Goal: Navigation & Orientation: Find specific page/section

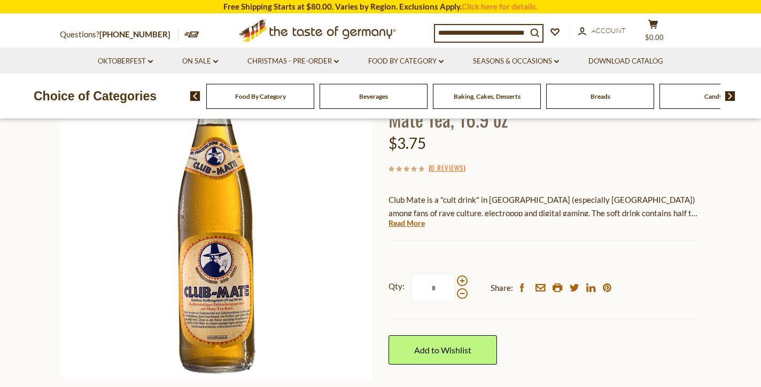
scroll to position [115, 0]
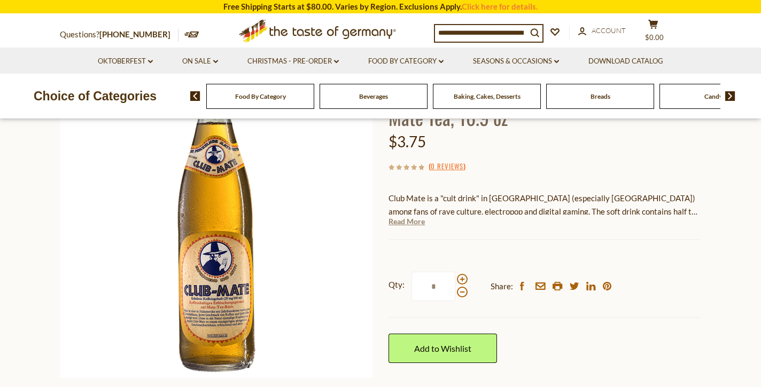
click at [415, 224] on link "Read More" at bounding box center [406, 221] width 36 height 11
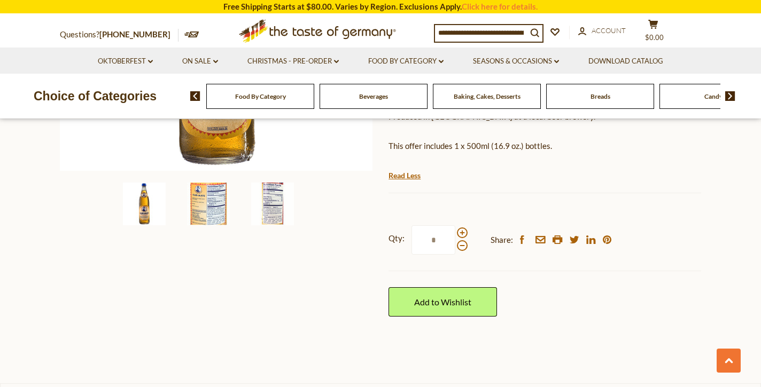
scroll to position [132, 0]
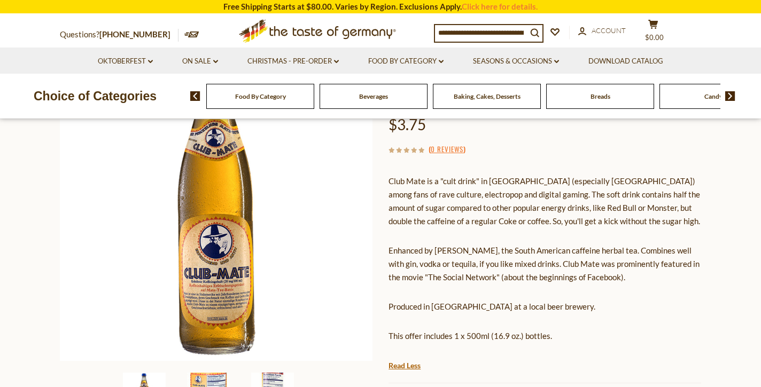
click at [254, 99] on span "Food By Category" at bounding box center [260, 96] width 51 height 8
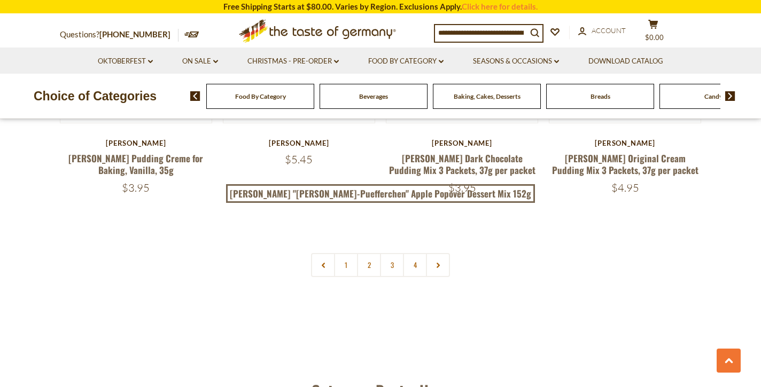
scroll to position [2153, 0]
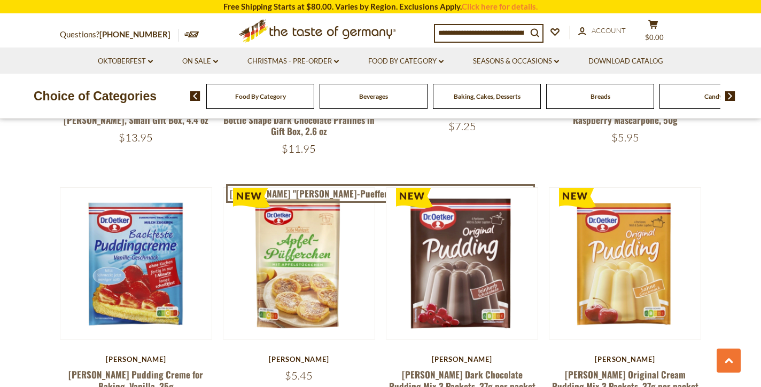
click at [245, 96] on span "Food By Category" at bounding box center [260, 96] width 51 height 8
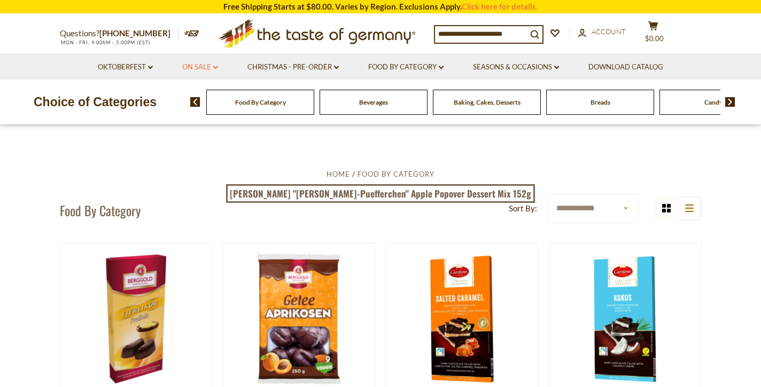
click at [211, 65] on link "On Sale dropdown_arrow" at bounding box center [200, 67] width 36 height 12
click at [422, 66] on link "Food By Category dropdown_arrow" at bounding box center [405, 67] width 75 height 12
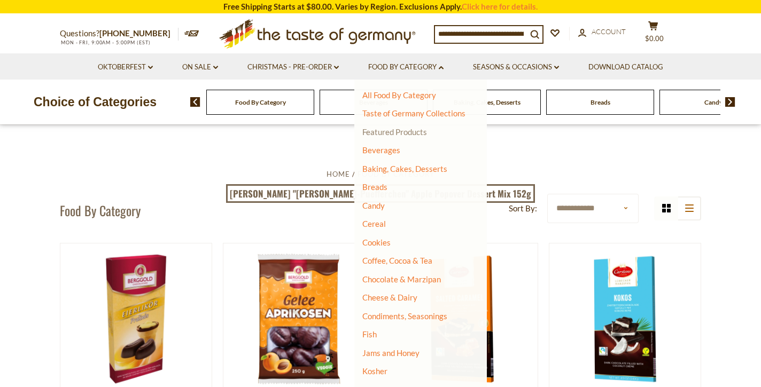
click at [398, 134] on link "Featured Products" at bounding box center [394, 132] width 65 height 10
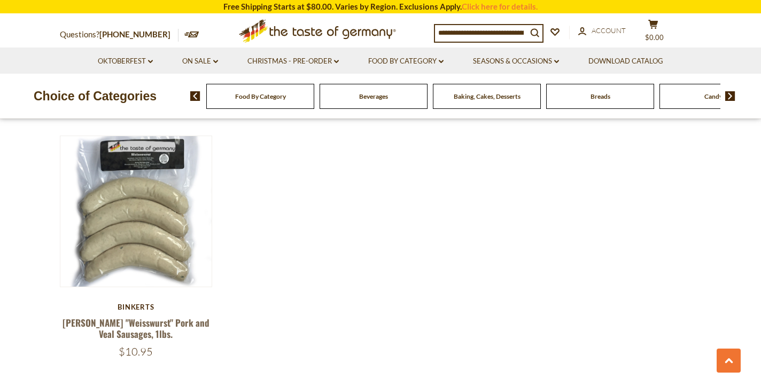
scroll to position [987, 0]
